Goal: Information Seeking & Learning: Understand process/instructions

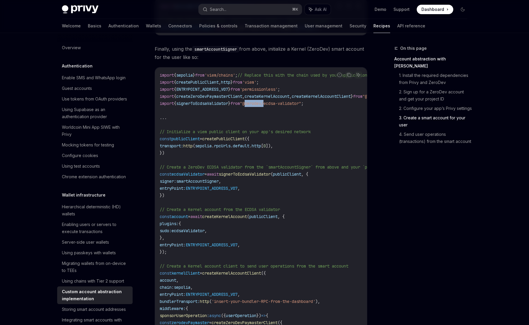
drag, startPoint x: 253, startPoint y: 108, endPoint x: 273, endPoint y: 109, distance: 20.1
click at [273, 106] on span ""@zerodev/ecdsa-validator"" at bounding box center [270, 103] width 61 height 5
copy span "@zerodev"
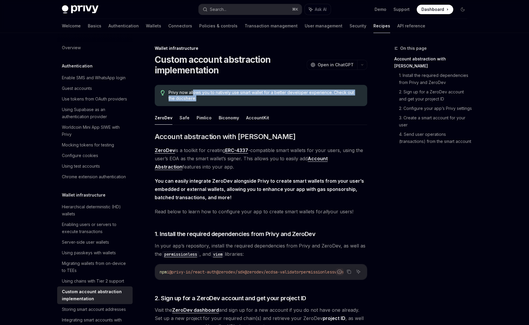
drag, startPoint x: 194, startPoint y: 93, endPoint x: 303, endPoint y: 100, distance: 109.0
click at [303, 100] on span "Privy now allows you to natively use smart wallet for a better developer experi…" at bounding box center [265, 96] width 193 height 12
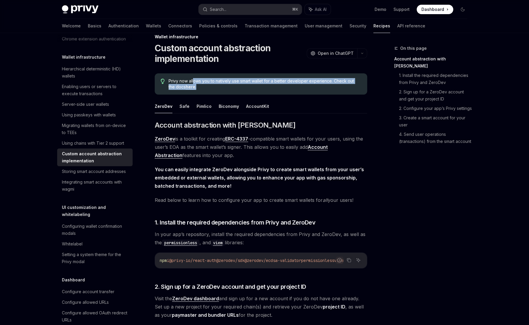
scroll to position [16, 0]
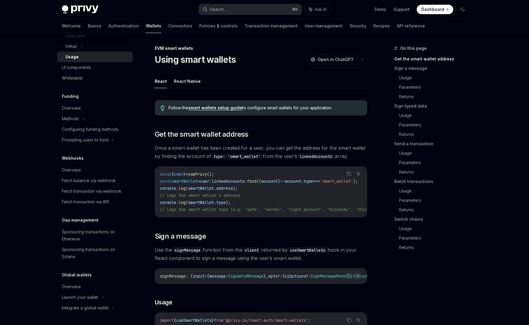
click at [213, 107] on link "smart wallets setup guide" at bounding box center [215, 107] width 54 height 5
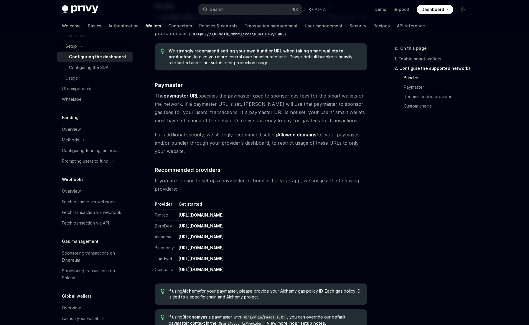
scroll to position [724, 0]
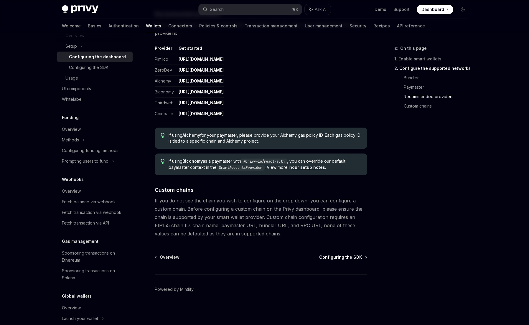
click at [336, 257] on span "Configuring the SDK" at bounding box center [340, 257] width 43 height 6
type textarea "*"
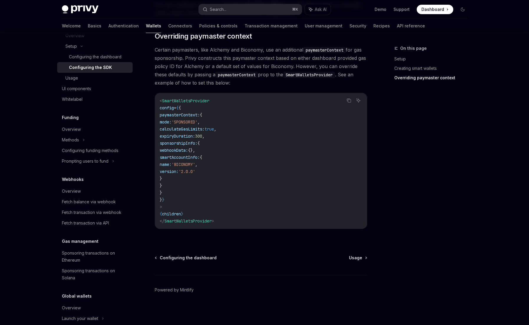
scroll to position [442, 0]
click at [359, 257] on span "Usage" at bounding box center [355, 257] width 13 height 6
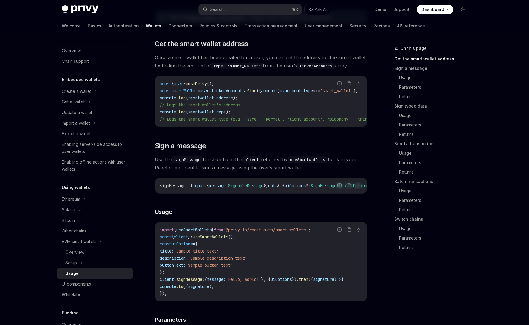
scroll to position [93, 0]
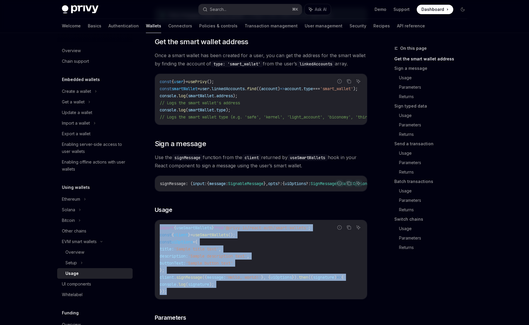
drag, startPoint x: 174, startPoint y: 296, endPoint x: 153, endPoint y: 230, distance: 69.2
copy code "import { useSmartWallets } from '@privy-io/react-auth/smart-wallets' ; const { …"
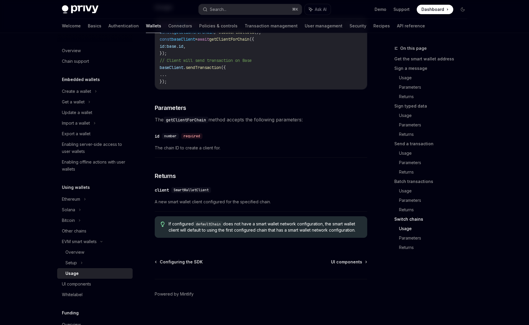
scroll to position [1658, 0]
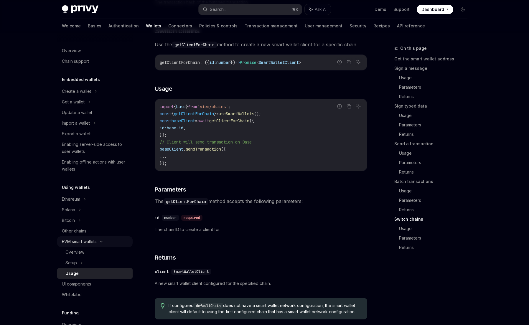
click at [85, 243] on div "EVM smart wallets" at bounding box center [79, 241] width 35 height 7
click at [86, 251] on div "Overview" at bounding box center [97, 252] width 64 height 7
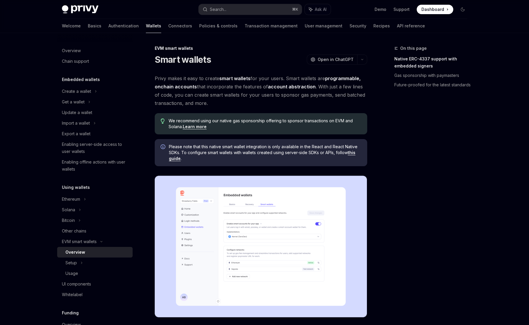
drag, startPoint x: 198, startPoint y: 119, endPoint x: 248, endPoint y: 119, distance: 49.5
click at [248, 119] on span "We recommend using our native gas sponsorship offering to sponsor transactions …" at bounding box center [265, 124] width 193 height 12
drag, startPoint x: 244, startPoint y: 119, endPoint x: 301, endPoint y: 131, distance: 58.8
click at [301, 131] on div "We recommend using our native gas sponsorship offering to sponsor transactions …" at bounding box center [261, 123] width 213 height 21
click at [251, 149] on span "Please note that this native smart wallet integration is only available in the …" at bounding box center [265, 153] width 193 height 18
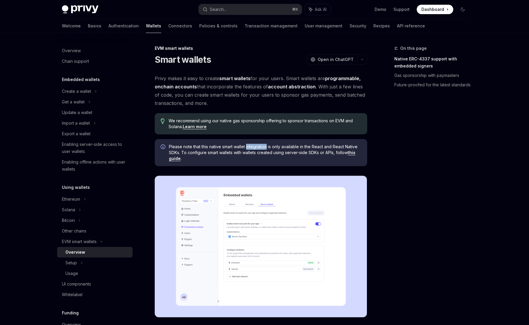
click at [251, 149] on span "Please note that this native smart wallet integration is only available in the …" at bounding box center [265, 153] width 193 height 18
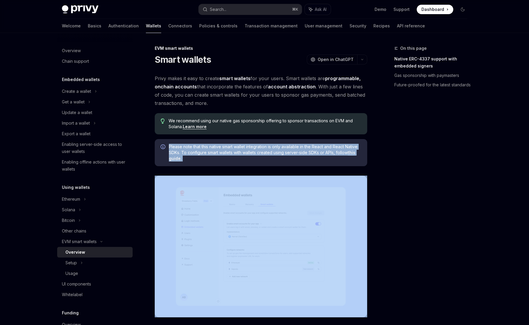
click at [251, 149] on span "Please note that this native smart wallet integration is only available in the …" at bounding box center [265, 153] width 193 height 18
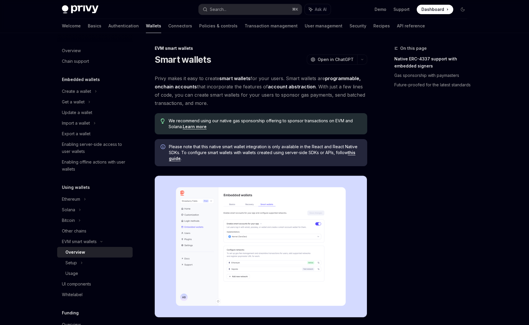
click at [285, 132] on div "We recommend using our native gas sponsorship offering to sponsor transactions …" at bounding box center [261, 123] width 213 height 21
click at [355, 153] on link "this guide" at bounding box center [262, 155] width 187 height 11
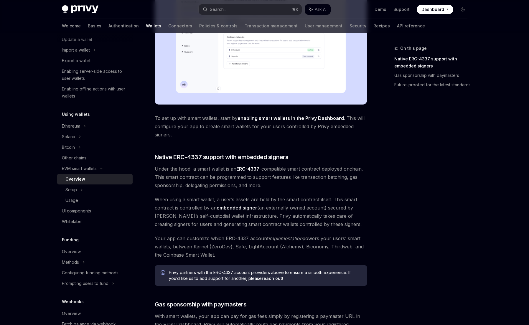
scroll to position [380, 0]
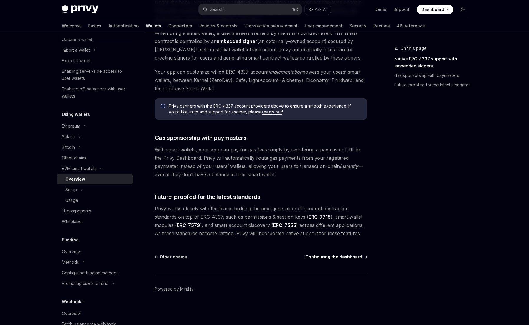
click at [339, 259] on span "Configuring the dashboard" at bounding box center [334, 257] width 57 height 6
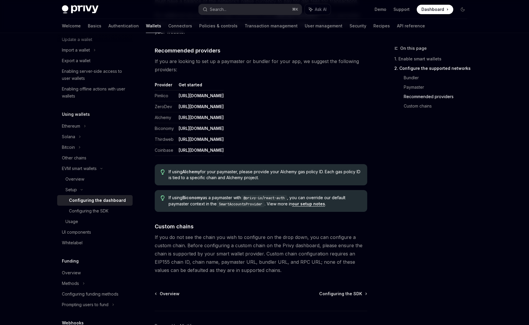
scroll to position [724, 0]
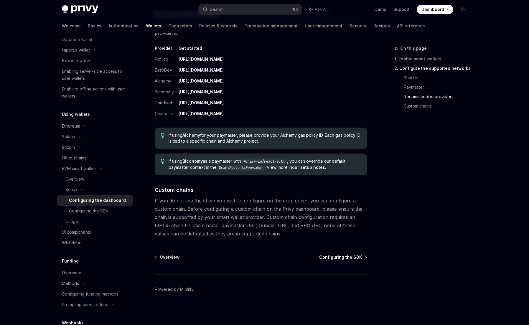
click at [344, 256] on span "Configuring the SDK" at bounding box center [340, 257] width 43 height 6
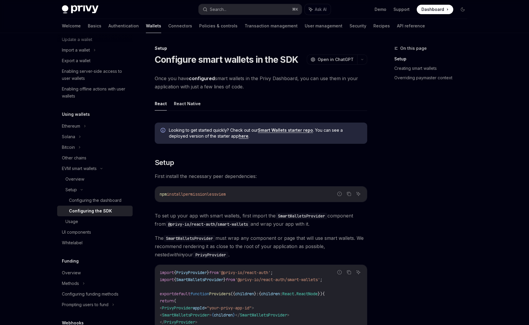
click at [189, 194] on span "permissionless" at bounding box center [199, 194] width 33 height 5
click at [188, 110] on button "React Native" at bounding box center [187, 104] width 27 height 14
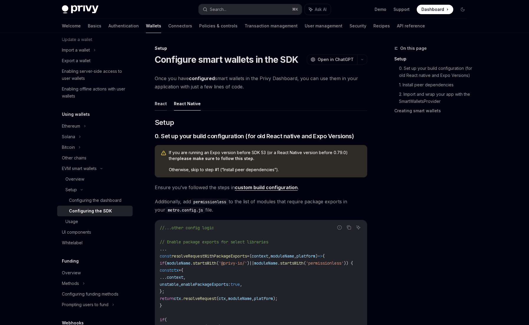
click at [160, 103] on button "React" at bounding box center [161, 104] width 12 height 14
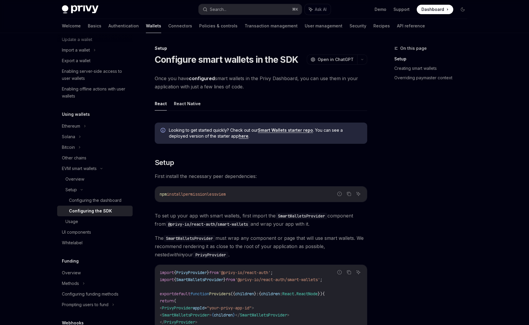
click at [408, 78] on link "Overriding paymaster context" at bounding box center [434, 77] width 78 height 9
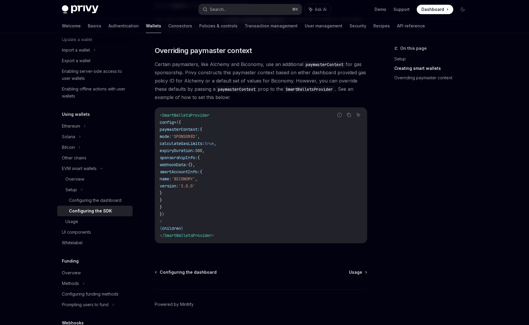
scroll to position [428, 0]
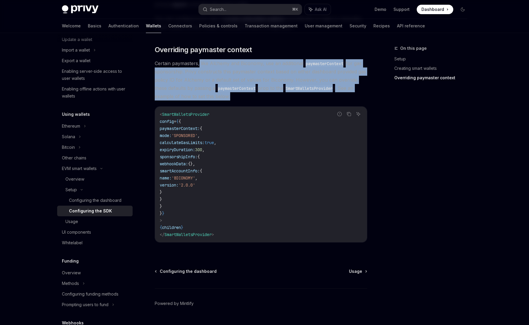
drag, startPoint x: 199, startPoint y: 63, endPoint x: 216, endPoint y: 94, distance: 35.2
click at [216, 94] on span "Certain paymasters, like Alchemy and Biconomy, use an additional paymasterConte…" at bounding box center [261, 79] width 213 height 41
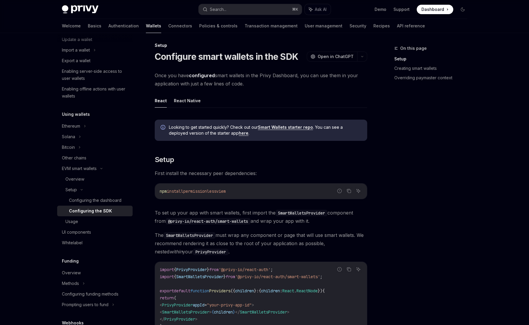
scroll to position [0, 0]
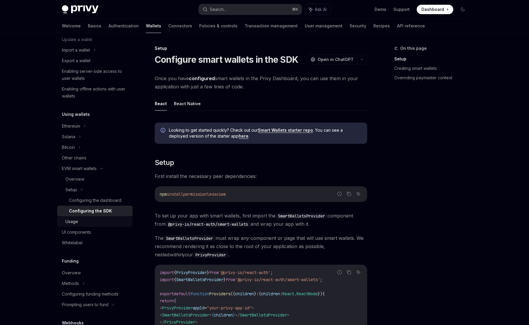
click at [88, 219] on div "Usage" at bounding box center [97, 221] width 64 height 7
type textarea "*"
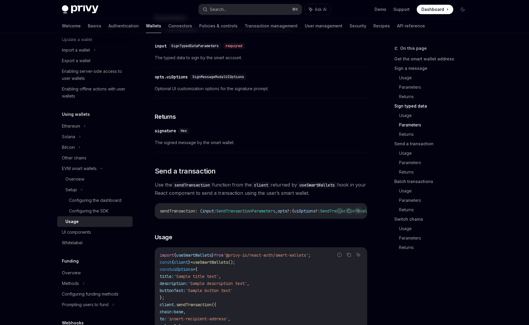
scroll to position [782, 0]
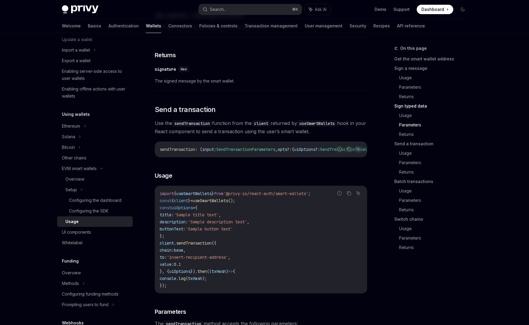
click at [181, 211] on code "import { useSmartWallets } from '@privy-io/react-auth/smart-wallets' ; const { …" at bounding box center [261, 239] width 203 height 99
click at [182, 203] on span "client" at bounding box center [181, 200] width 14 height 5
copy span "client"
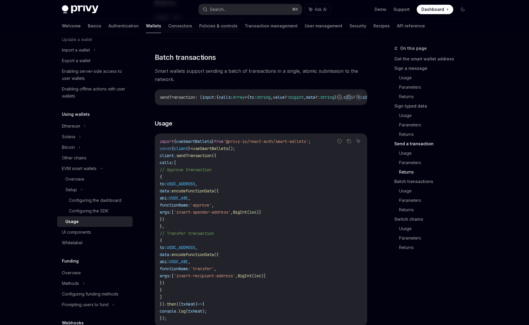
scroll to position [1191, 0]
click at [214, 193] on span "encodeFunctionData" at bounding box center [193, 189] width 42 height 5
copy span "encodeFunctionData"
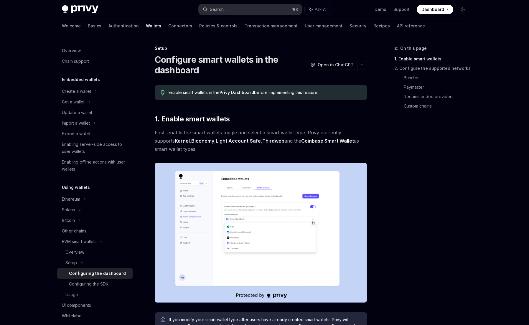
click at [249, 9] on button "Search... ⌘ K" at bounding box center [250, 9] width 103 height 11
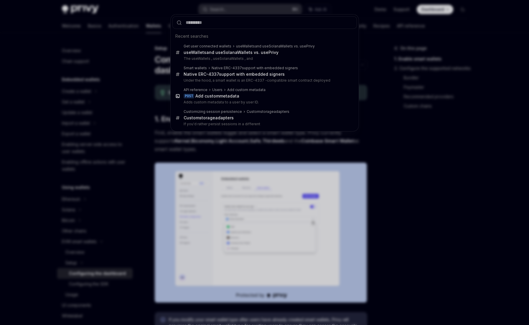
type input "******"
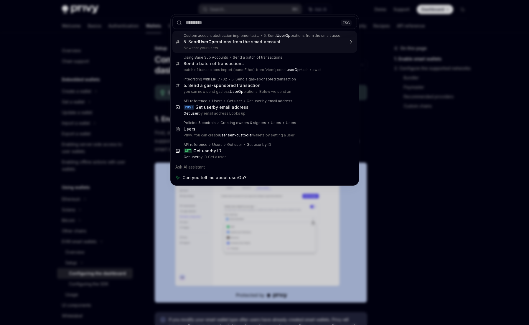
type textarea "*"
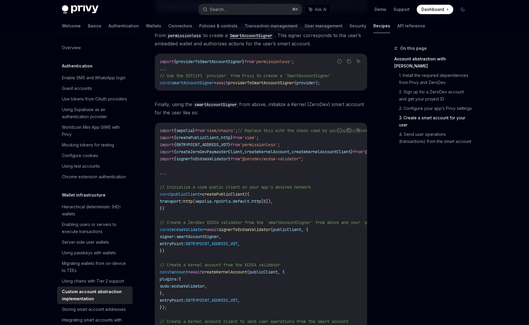
scroll to position [702, 0]
